Goal: Find specific page/section: Find specific page/section

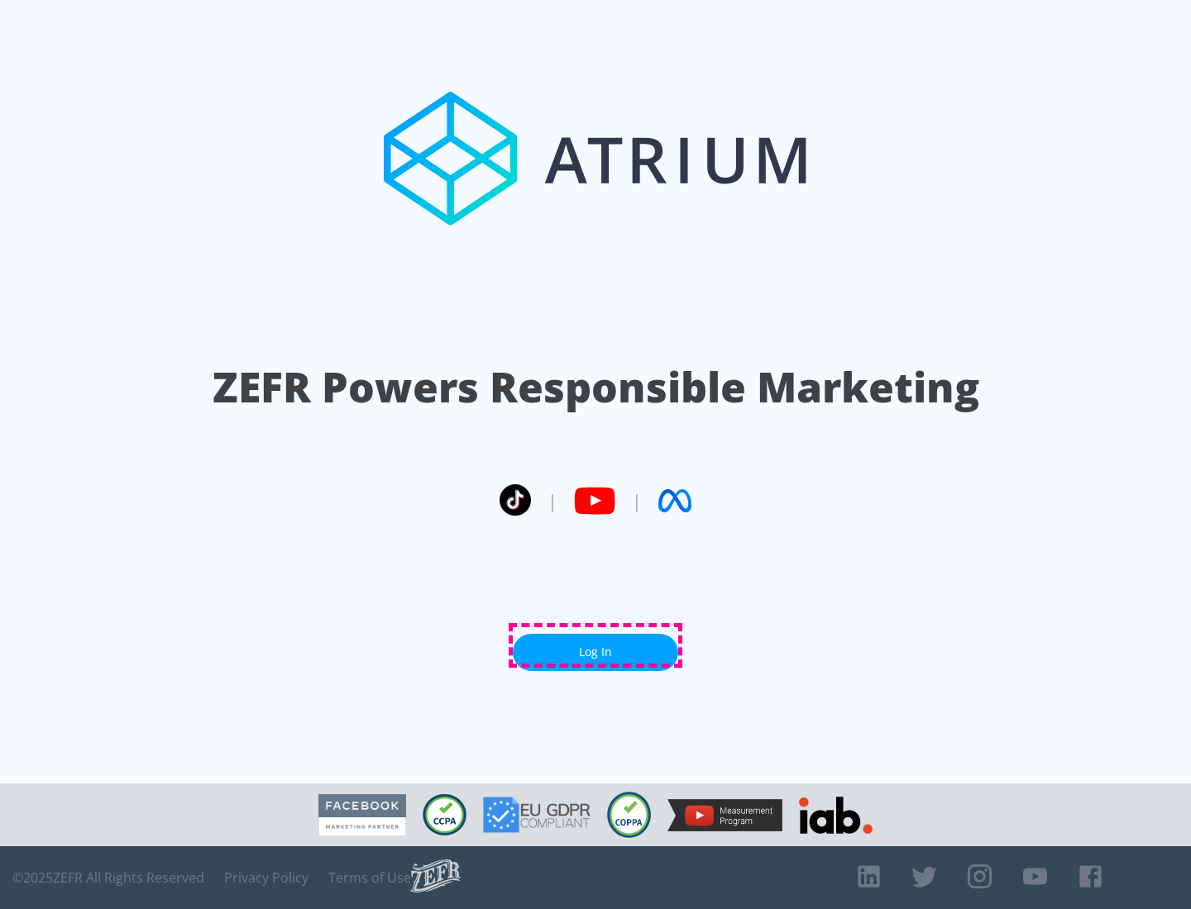
click at [595, 646] on link "Log In" at bounding box center [595, 652] width 165 height 37
